Goal: Information Seeking & Learning: Learn about a topic

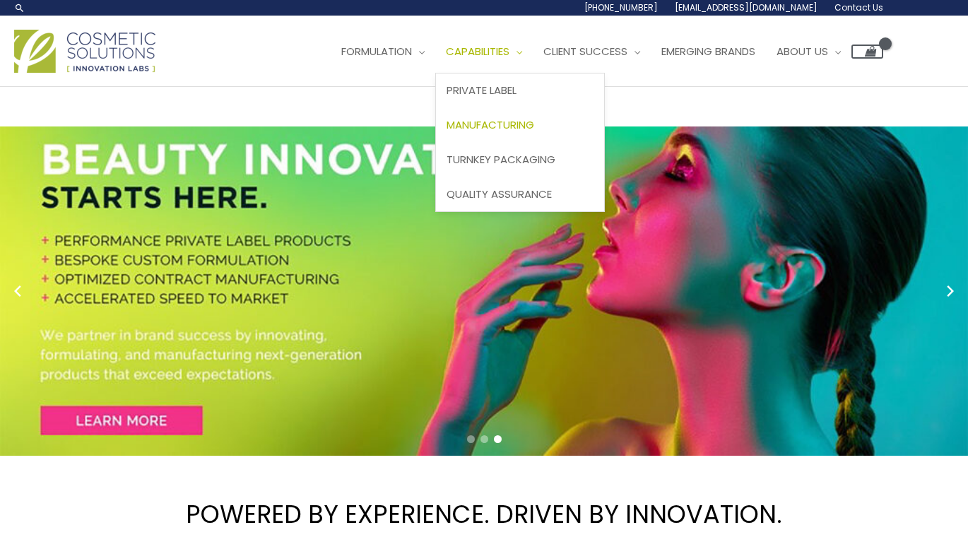
click at [508, 126] on span "Manufacturing" at bounding box center [491, 124] width 88 height 15
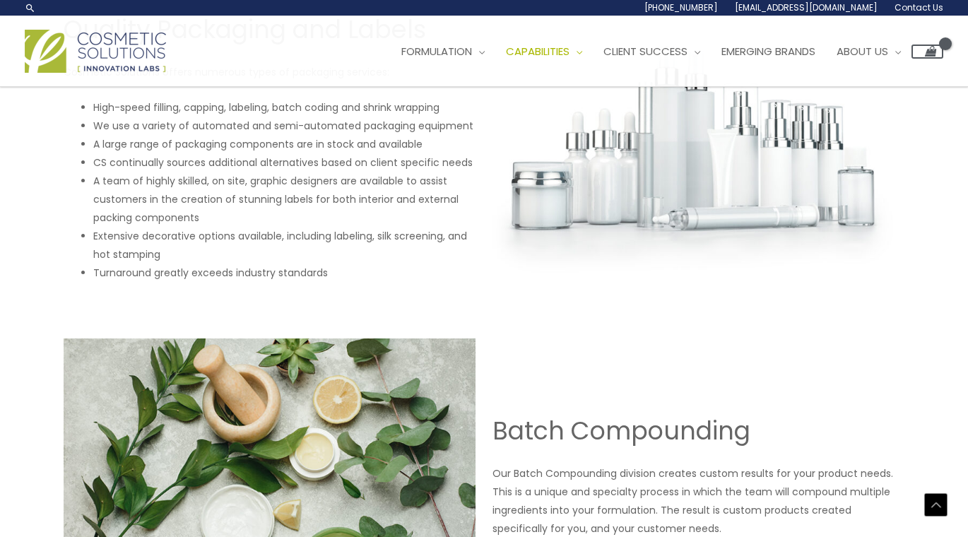
scroll to position [1454, 0]
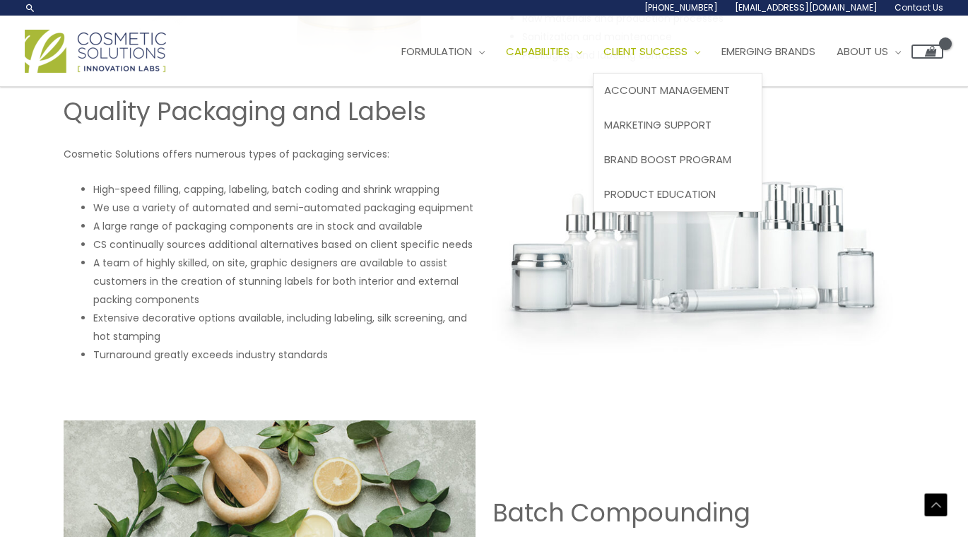
click at [688, 54] on span "Client Success" at bounding box center [645, 51] width 84 height 15
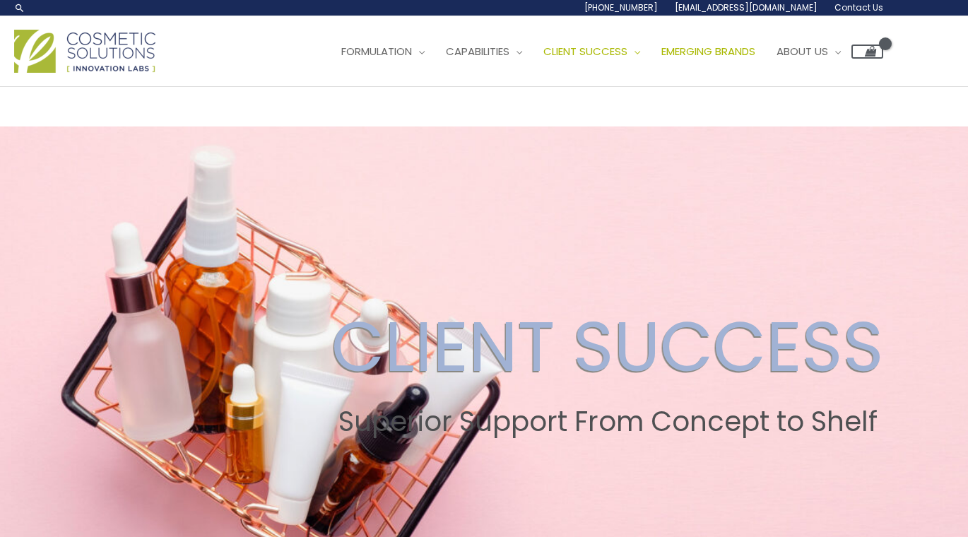
click at [755, 51] on span "Emerging Brands" at bounding box center [708, 51] width 94 height 15
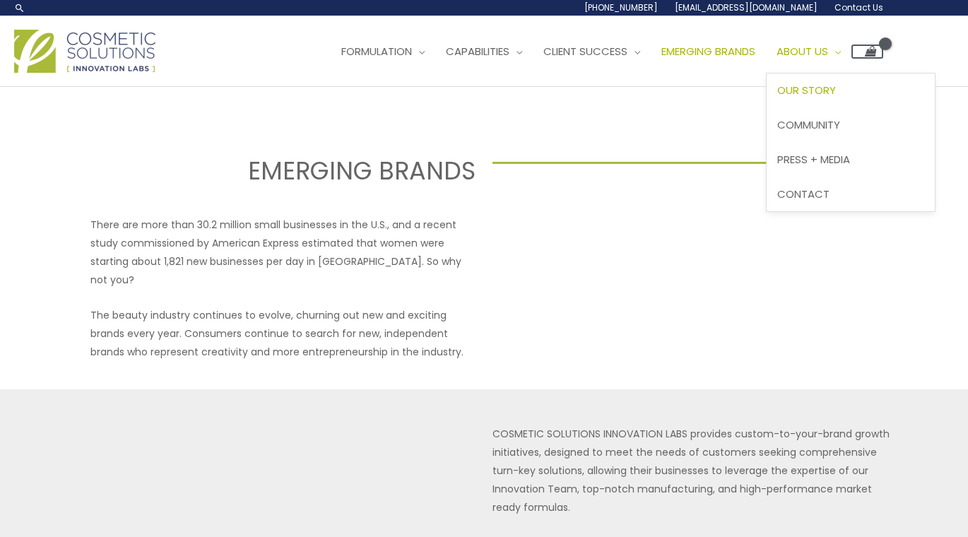
click at [836, 93] on span "Our Story" at bounding box center [806, 90] width 59 height 15
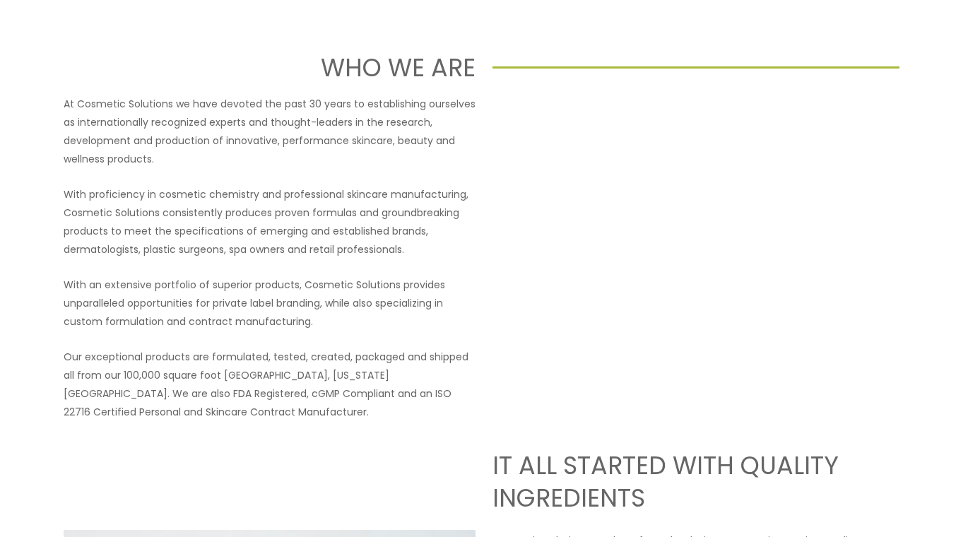
scroll to position [114, 0]
